Goal: Navigation & Orientation: Find specific page/section

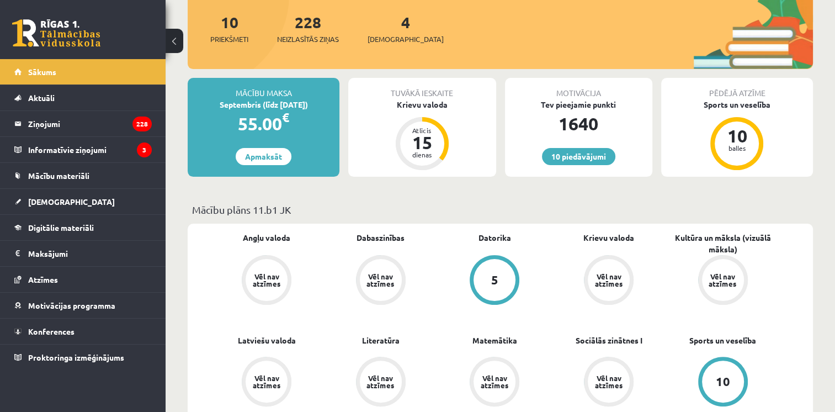
scroll to position [198, 0]
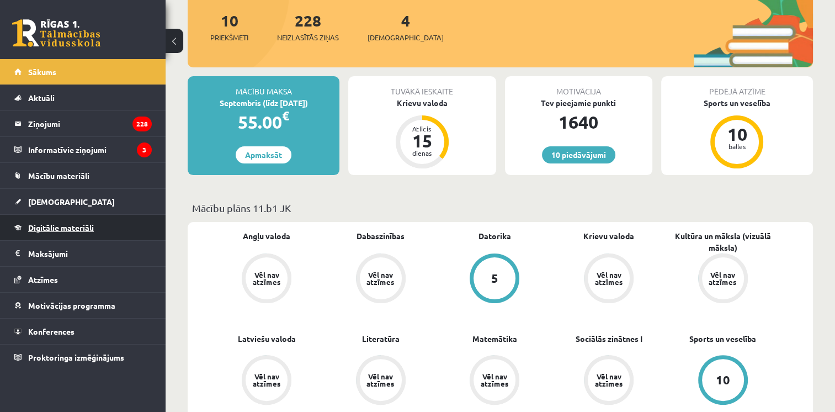
click at [71, 229] on span "Digitālie materiāli" at bounding box center [61, 227] width 66 height 10
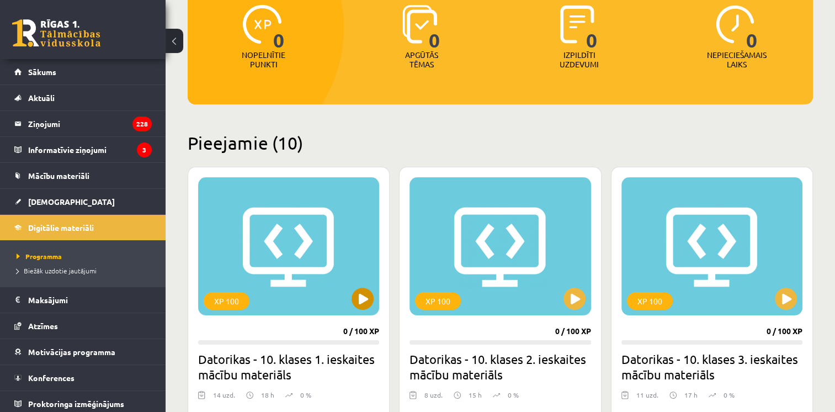
scroll to position [151, 0]
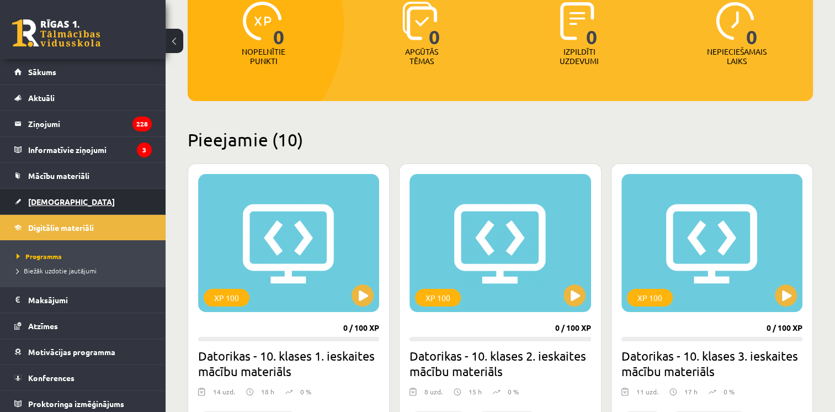
click at [40, 193] on link "[DEMOGRAPHIC_DATA]" at bounding box center [82, 201] width 137 height 25
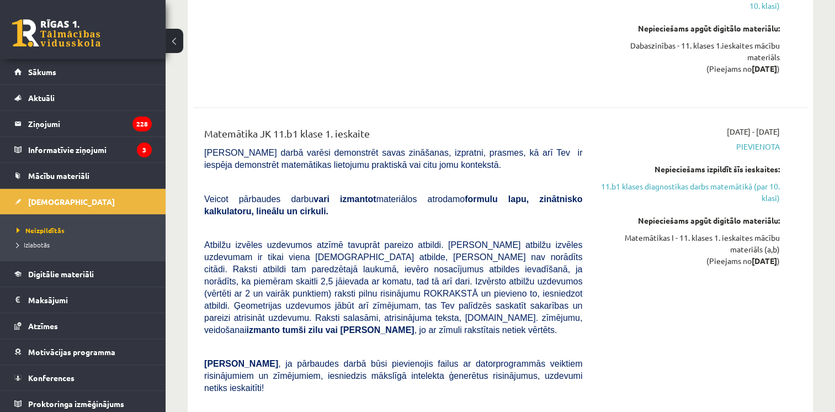
scroll to position [2255, 0]
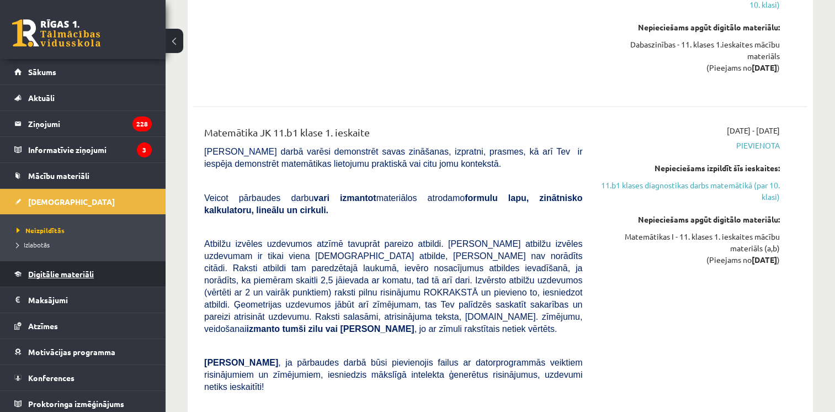
click at [38, 274] on span "Digitālie materiāli" at bounding box center [61, 274] width 66 height 10
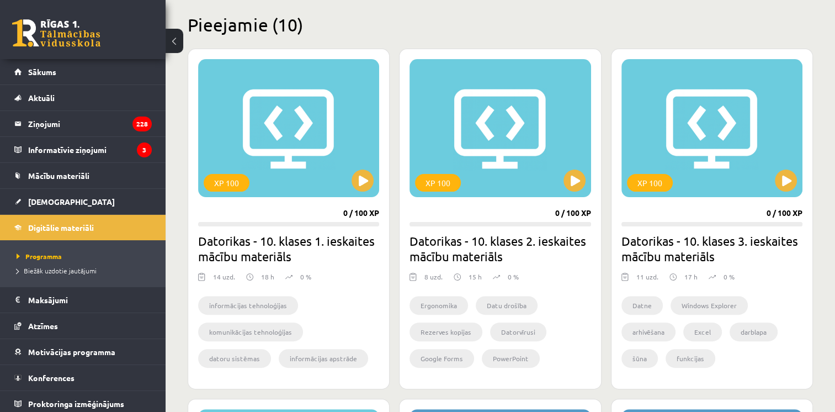
scroll to position [267, 0]
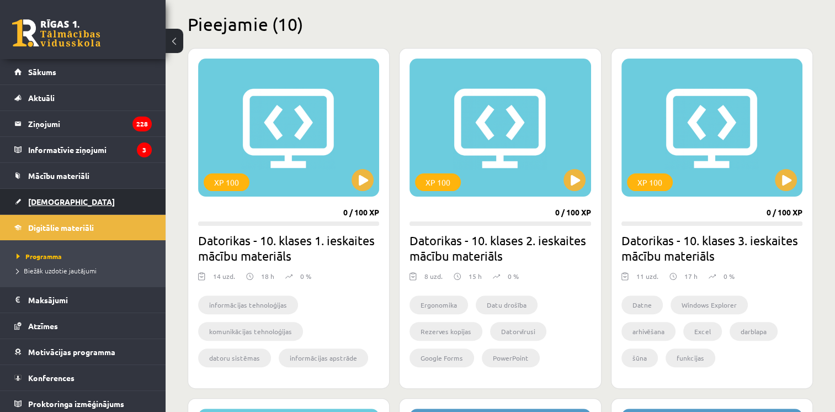
click at [40, 198] on span "[DEMOGRAPHIC_DATA]" at bounding box center [71, 202] width 87 height 10
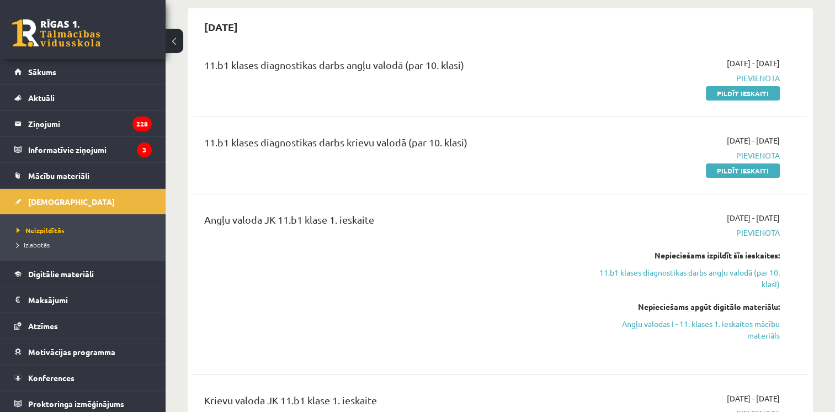
scroll to position [101, 0]
